Goal: Navigation & Orientation: Find specific page/section

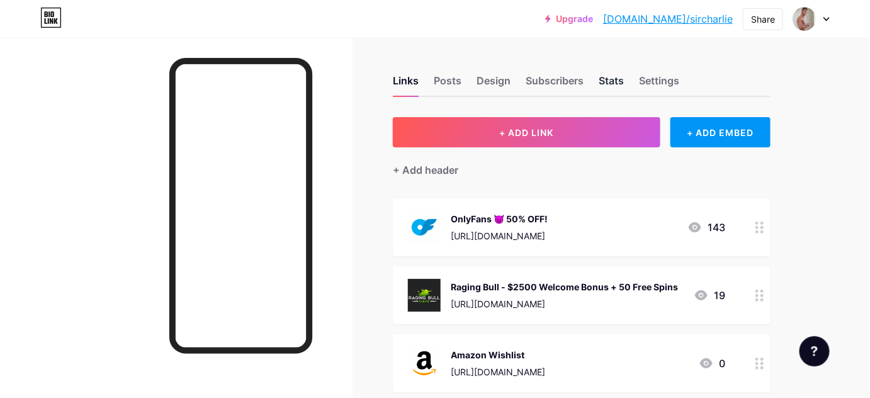
click at [614, 73] on div "Stats" at bounding box center [611, 84] width 25 height 23
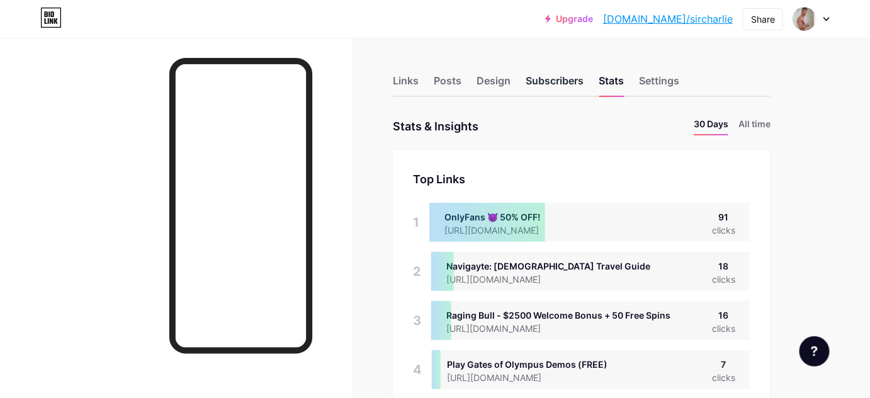
click at [563, 83] on div "Subscribers" at bounding box center [555, 84] width 58 height 23
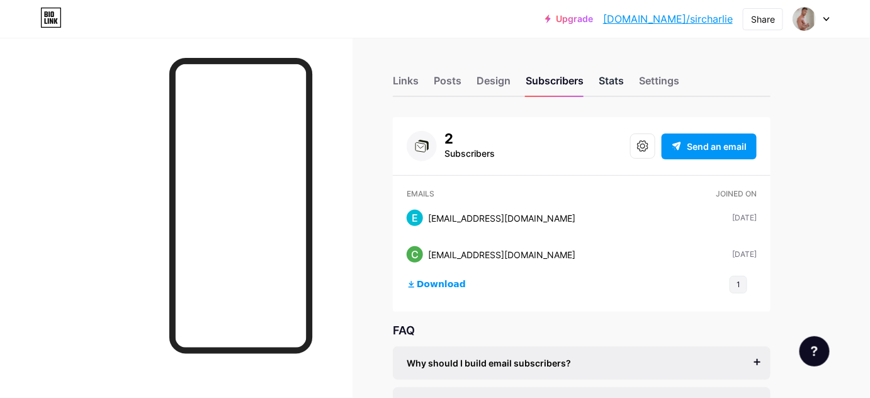
click at [601, 79] on div "Stats" at bounding box center [611, 84] width 25 height 23
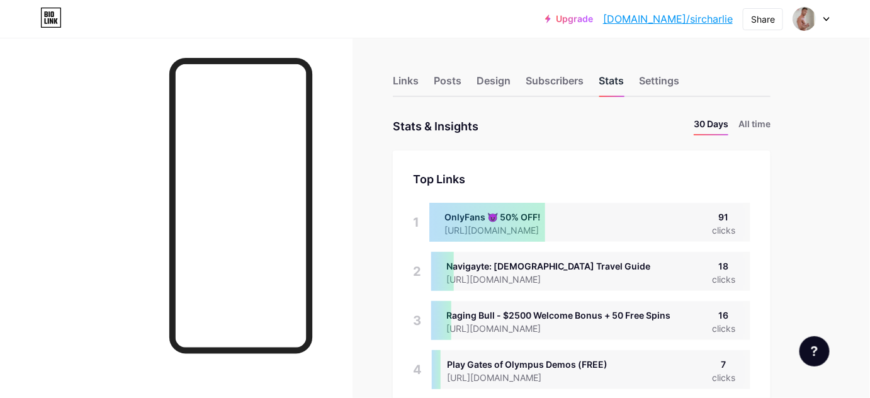
scroll to position [398, 870]
